Goal: Information Seeking & Learning: Find specific fact

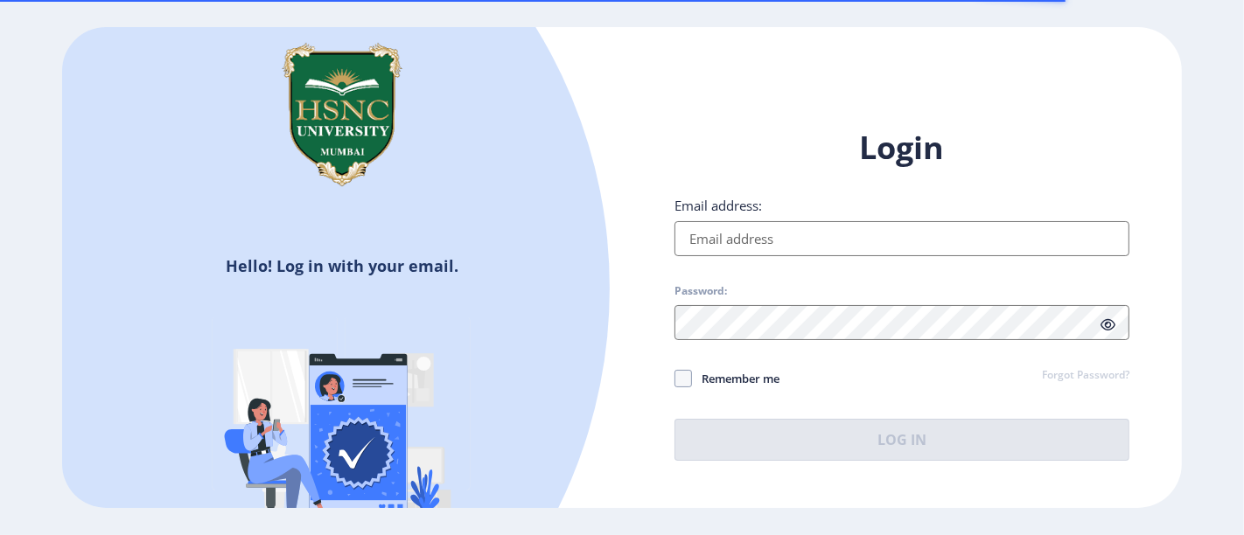
type input "[PERSON_NAME][EMAIL_ADDRESS][DOMAIN_NAME]"
click at [750, 384] on span "Remember me" at bounding box center [735, 378] width 87 height 21
click at [675, 379] on input "Remember me" at bounding box center [674, 378] width 1 height 1
checkbox input "true"
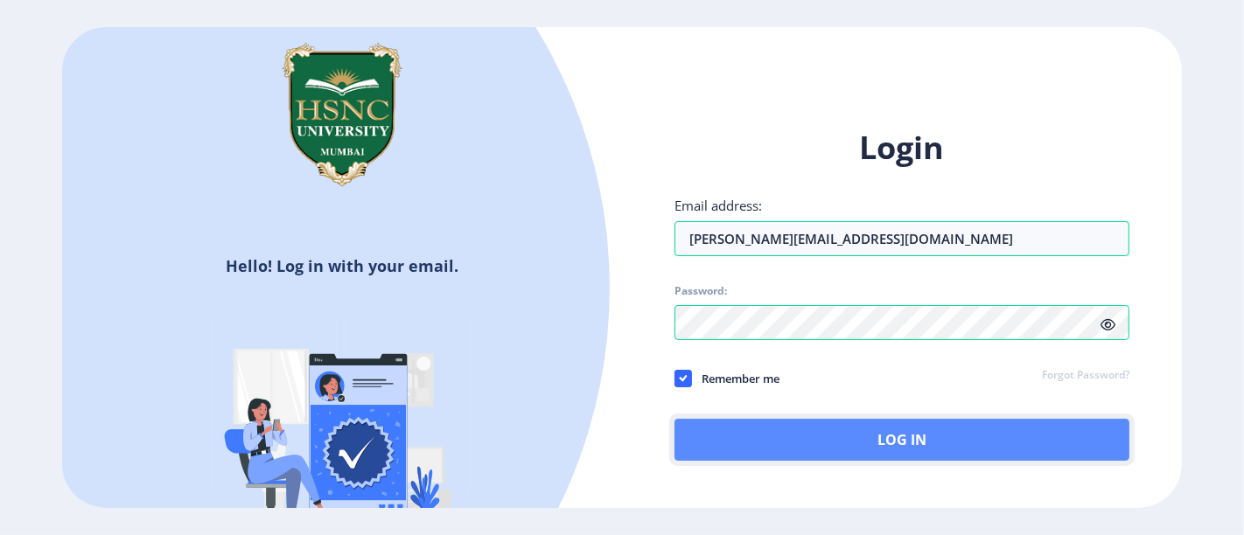
click at [751, 433] on button "Log In" at bounding box center [901, 440] width 455 height 42
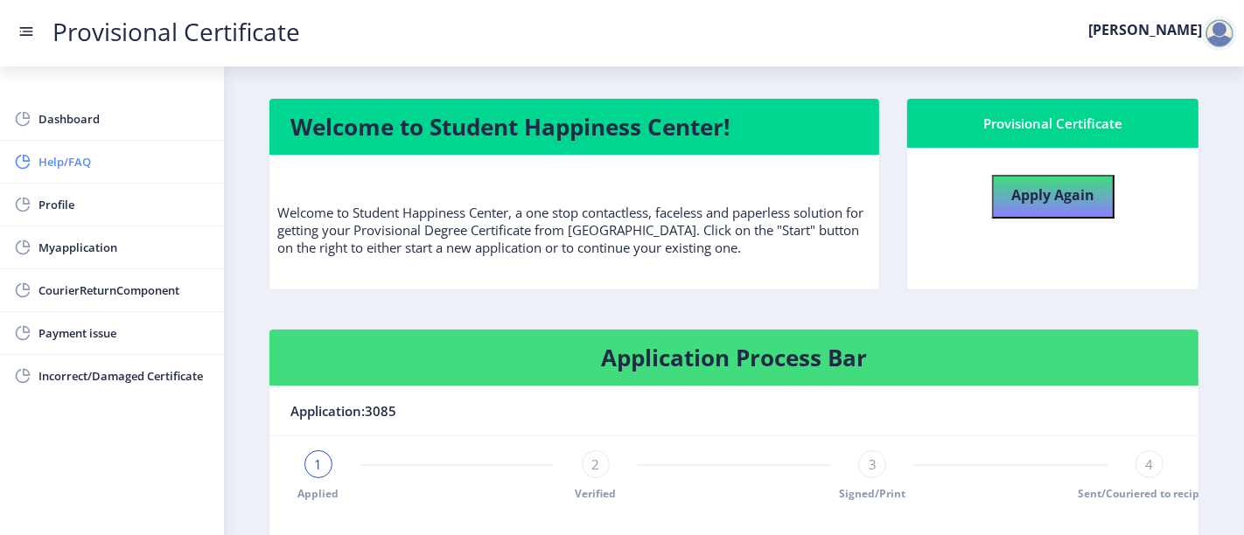
click at [52, 157] on span "Help/FAQ" at bounding box center [123, 161] width 171 height 21
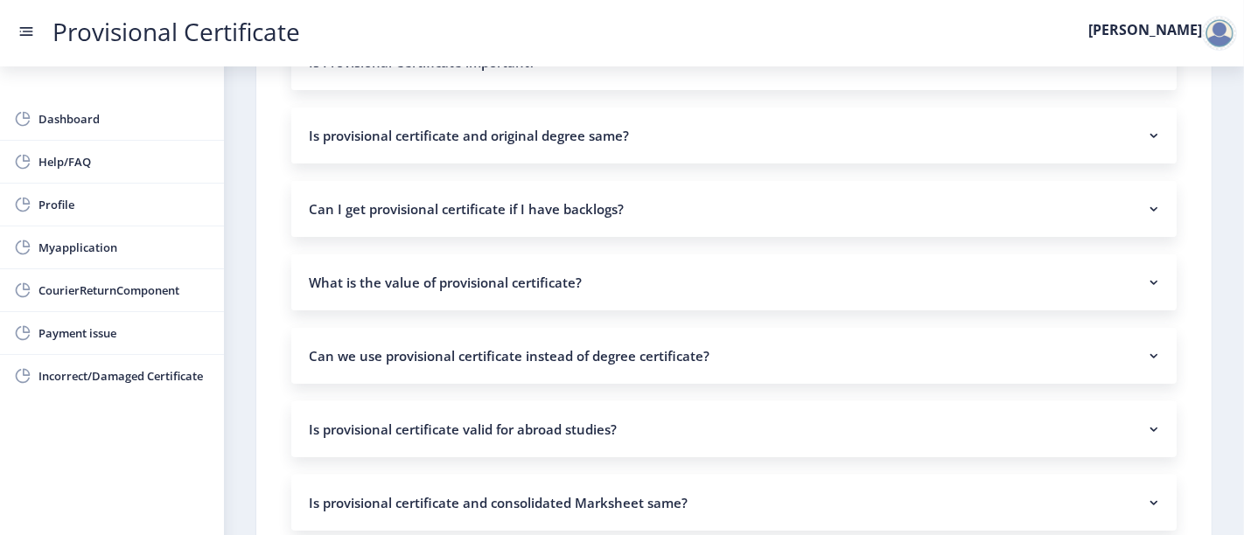
scroll to position [670, 0]
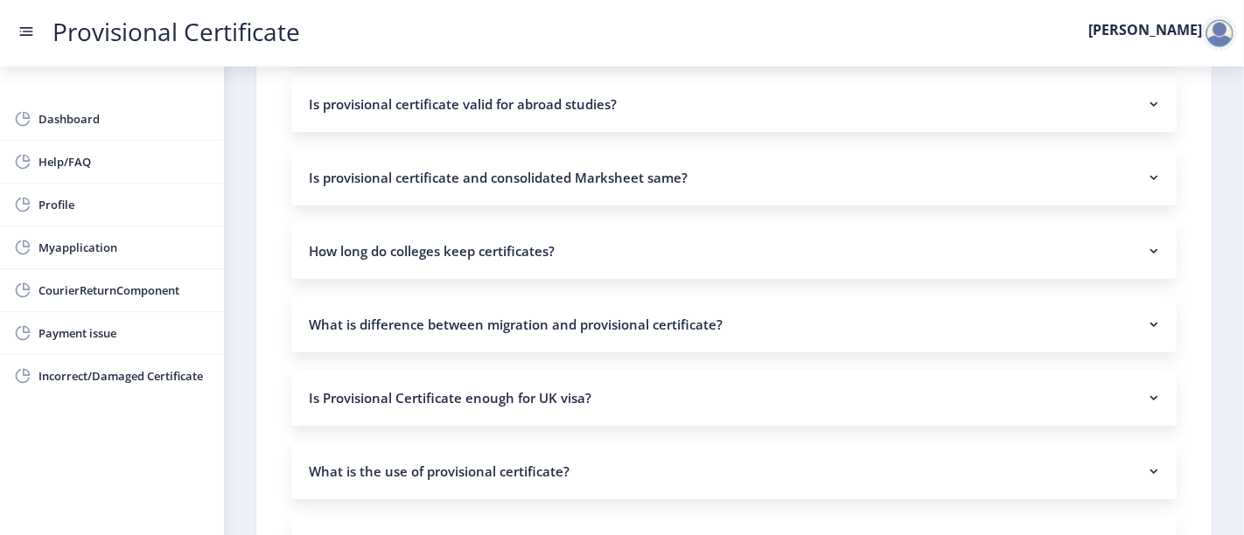
click at [639, 241] on nb-accordion-item-header "How long do colleges keep certificates?" at bounding box center [733, 251] width 885 height 56
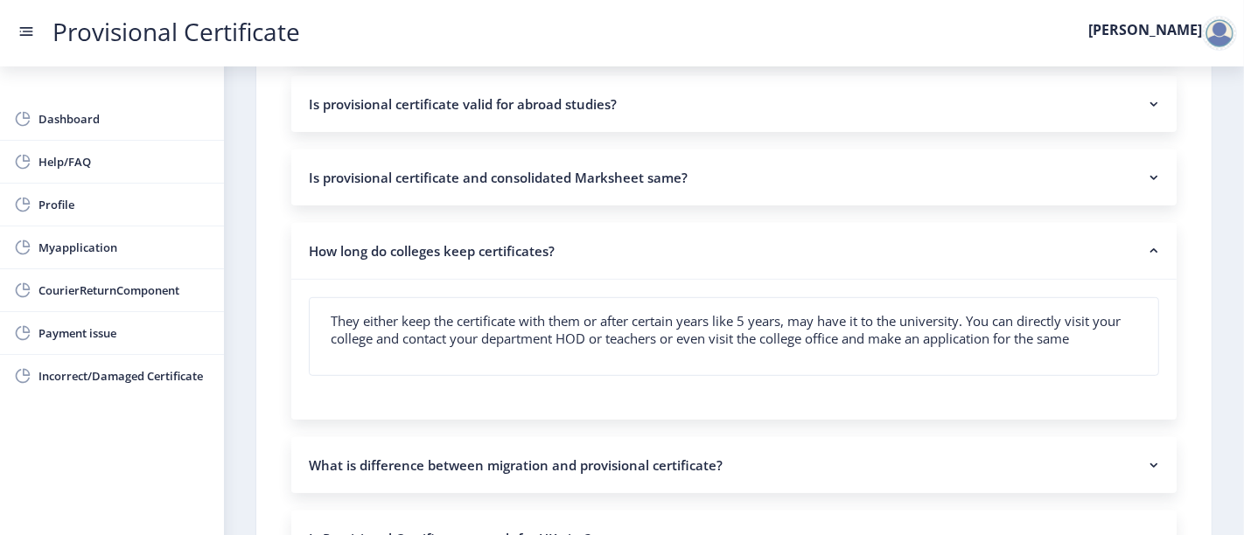
click at [639, 241] on nb-accordion-item-header "How long do colleges keep certificates?" at bounding box center [733, 251] width 885 height 57
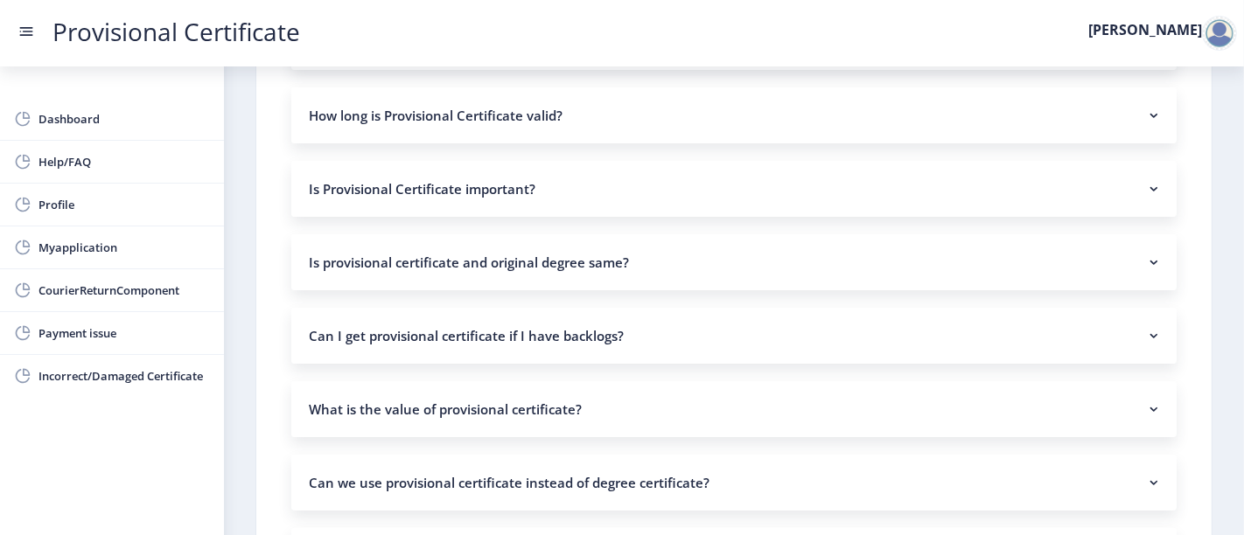
scroll to position [0, 0]
